Goal: Transaction & Acquisition: Book appointment/travel/reservation

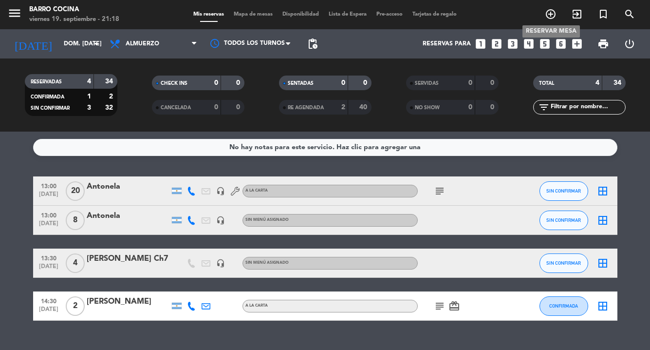
click at [550, 13] on icon "add_circle_outline" at bounding box center [551, 14] width 12 height 12
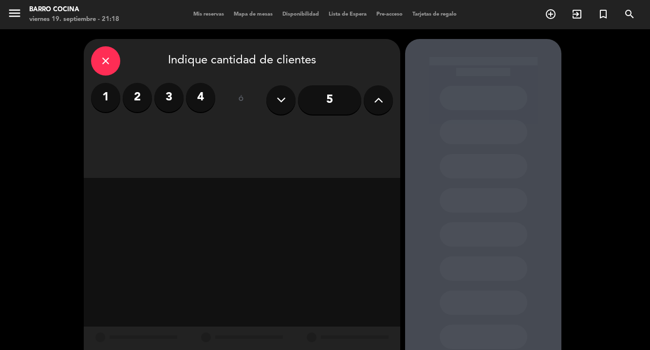
click at [138, 107] on label "2" at bounding box center [137, 97] width 29 height 29
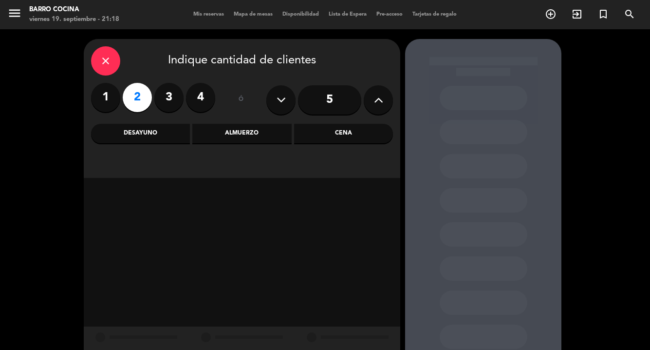
click at [243, 141] on div "Almuerzo" at bounding box center [241, 133] width 99 height 19
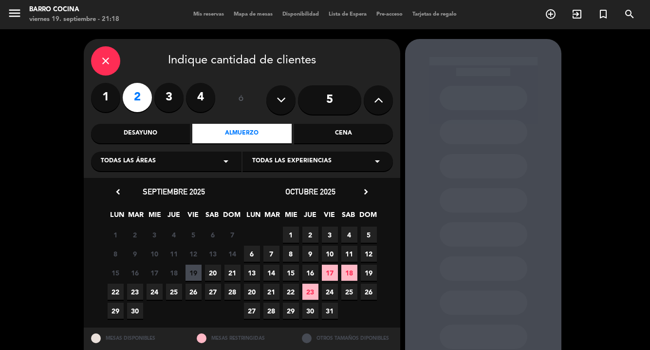
click at [233, 270] on span "21" at bounding box center [232, 272] width 16 height 16
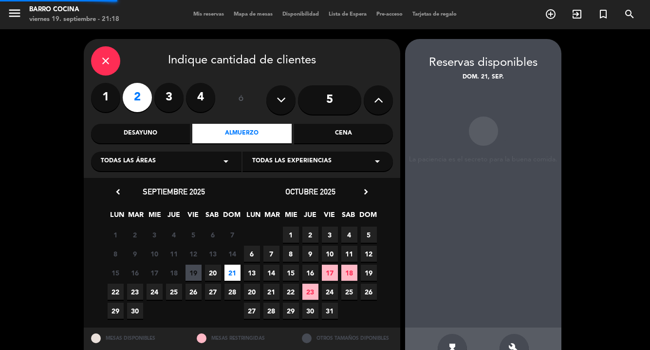
scroll to position [29, 0]
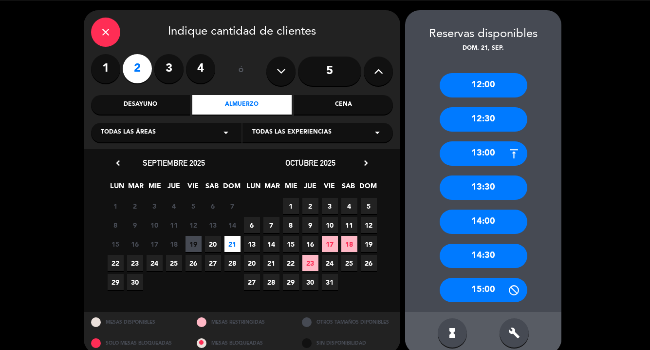
click at [490, 185] on div "13:30" at bounding box center [484, 187] width 88 height 24
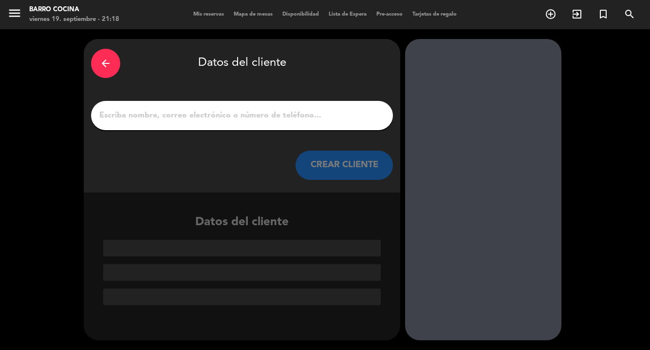
scroll to position [0, 0]
click at [335, 120] on input "1" at bounding box center [241, 116] width 287 height 14
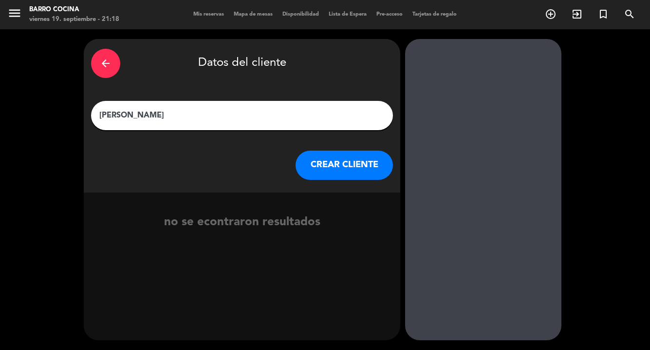
type input "[PERSON_NAME]"
click at [359, 161] on button "CREAR CLIENTE" at bounding box center [344, 164] width 97 height 29
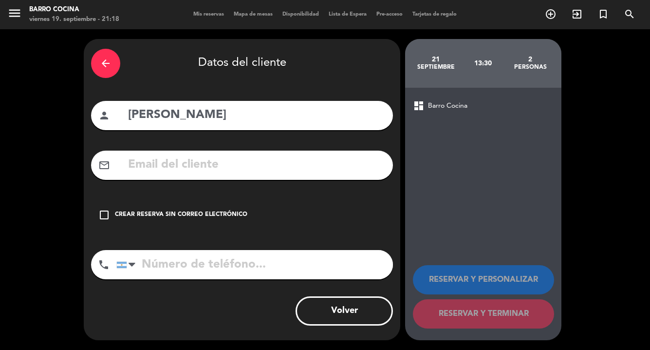
click at [227, 215] on div "Crear reserva sin correo electrónico" at bounding box center [181, 215] width 132 height 10
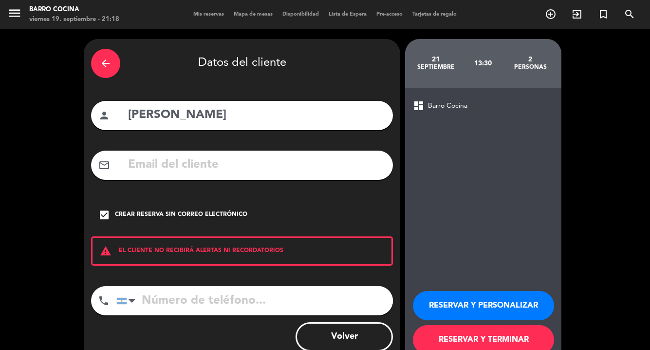
click at [484, 314] on button "RESERVAR Y PERSONALIZAR" at bounding box center [483, 305] width 141 height 29
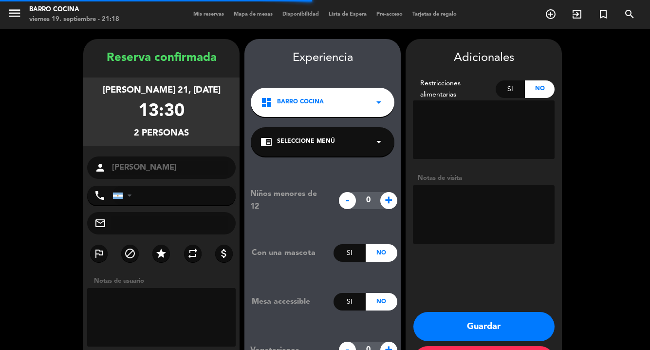
scroll to position [39, 0]
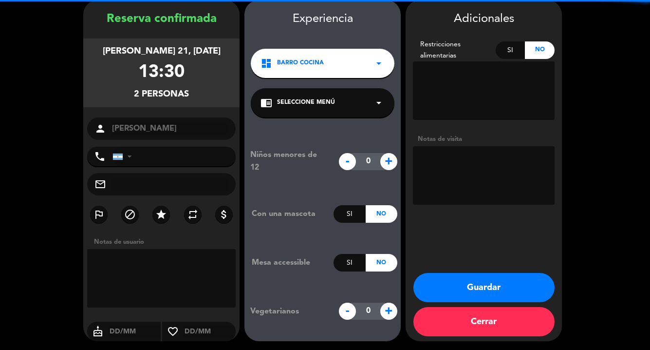
click at [451, 174] on textarea at bounding box center [484, 175] width 142 height 58
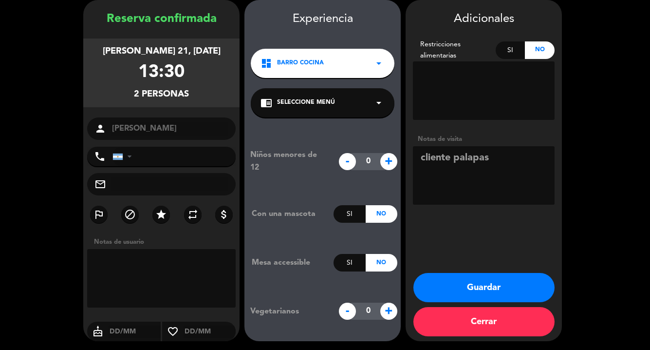
type textarea "cliente palapas"
click at [477, 282] on button "Guardar" at bounding box center [483, 287] width 141 height 29
